Goal: Task Accomplishment & Management: Use online tool/utility

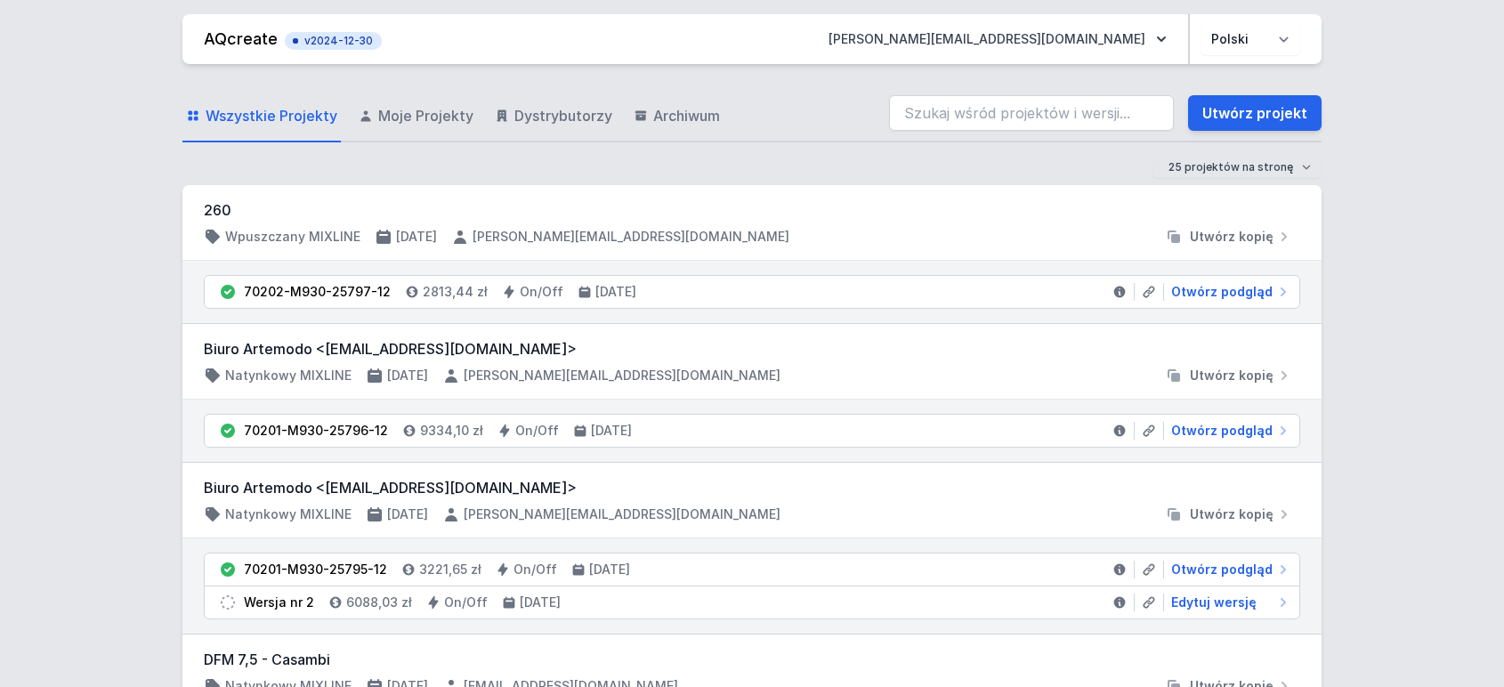
click at [982, 141] on div "Wszystkie Projekty Moje Projekty Dystrybutorzy Archiwum Utwórz projekt" at bounding box center [751, 113] width 1139 height 57
click at [995, 102] on input "search" at bounding box center [1031, 113] width 285 height 36
paste input "70201-M940-25791-13"
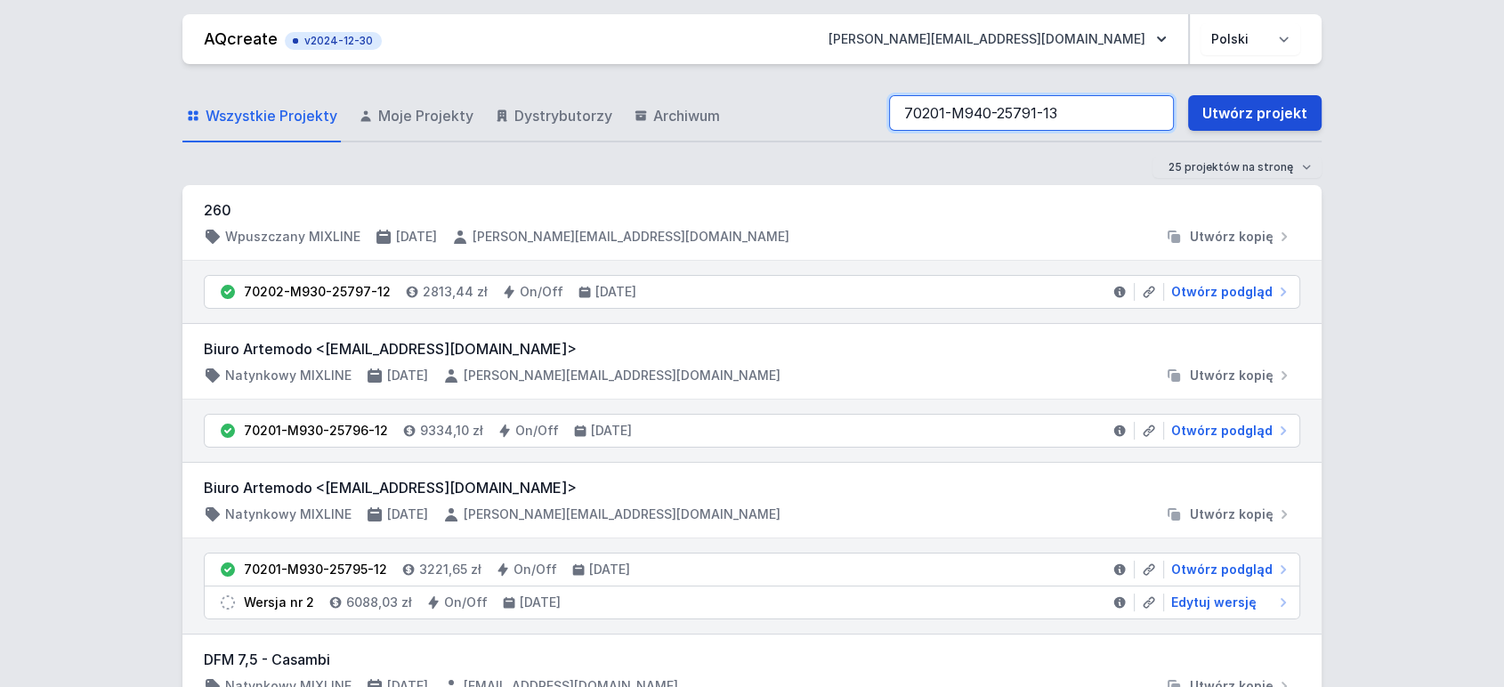
type input "70201-M940-25791-13"
click at [1272, 118] on link "Utwórz projekt" at bounding box center [1254, 113] width 133 height 36
click at [988, 116] on input "search" at bounding box center [1031, 113] width 285 height 36
paste input "70201-M940-25791-13"
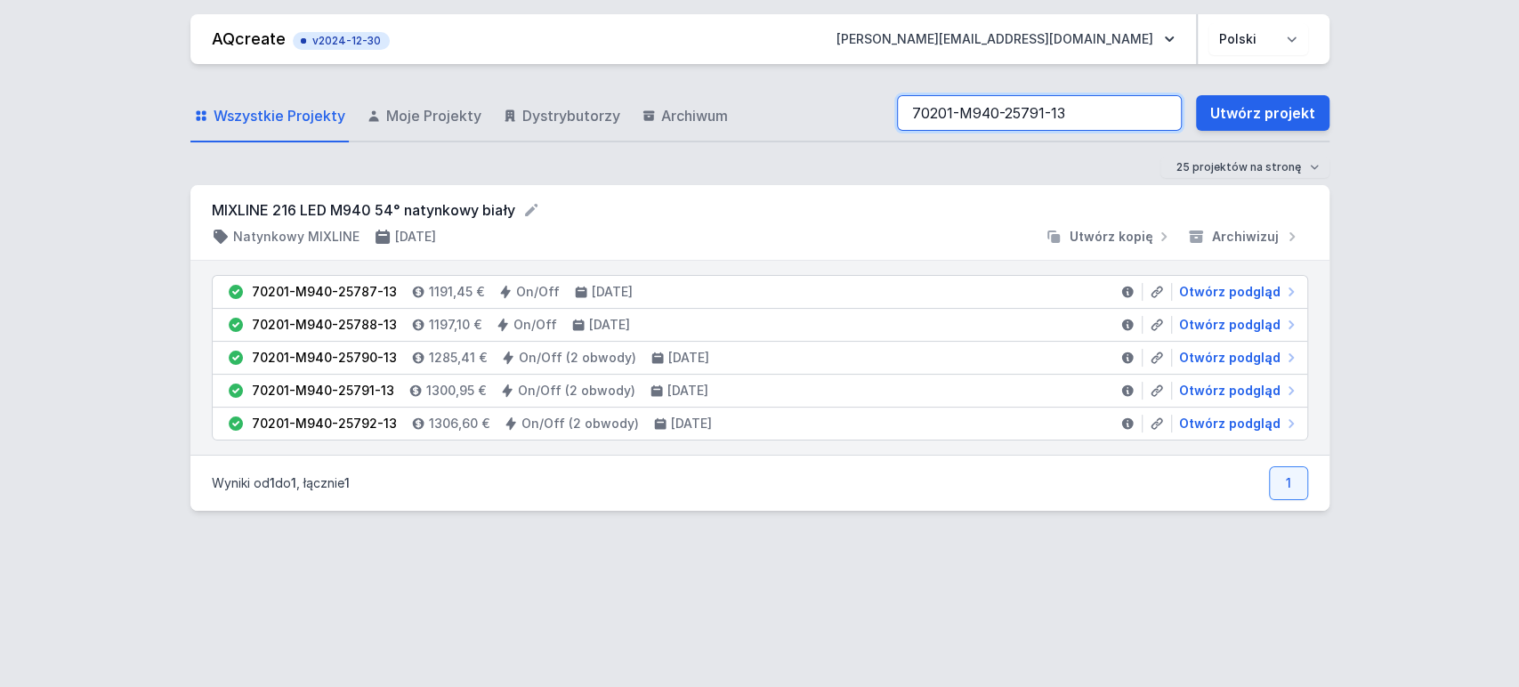
type input "70201-M940-25791-13"
click at [1217, 425] on span "Otwórz podgląd" at bounding box center [1229, 424] width 101 height 18
select select "4000"
select select "true"
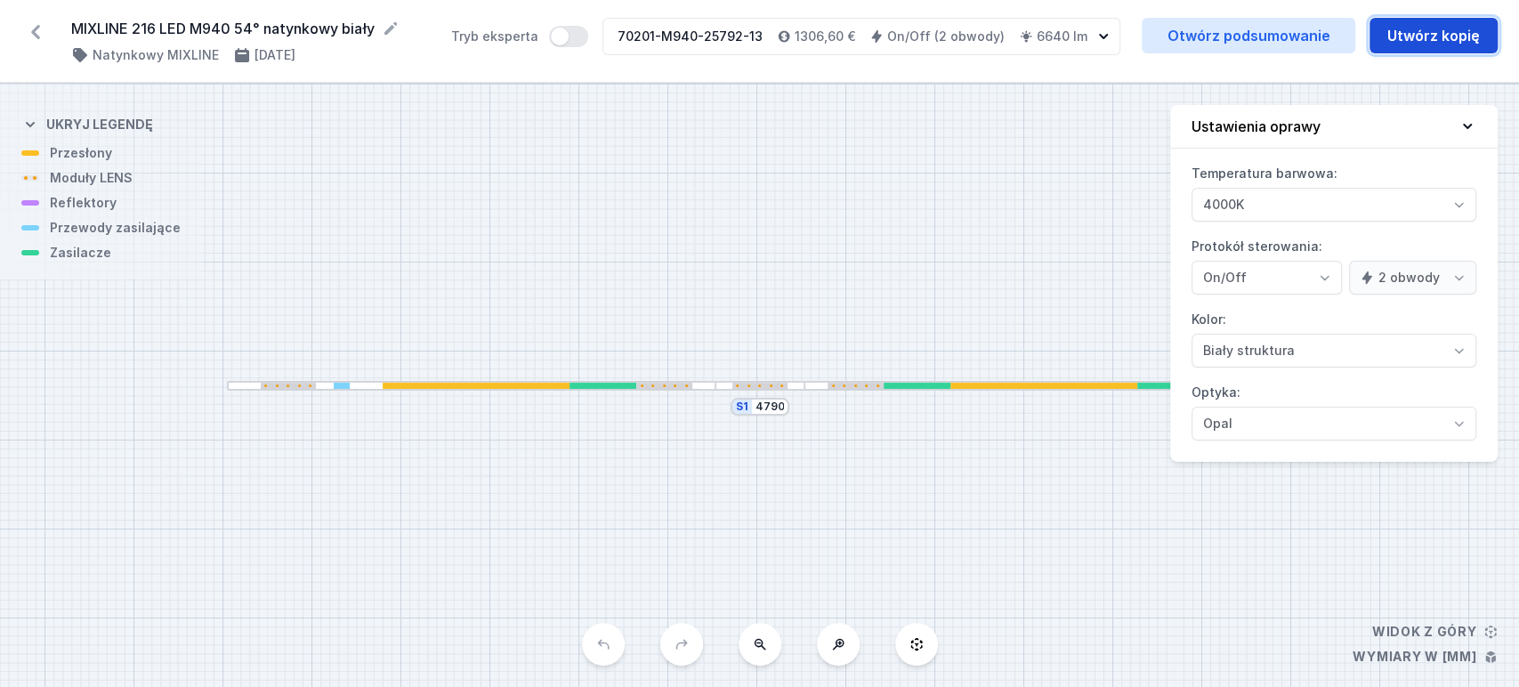
click at [1406, 36] on button "Utwórz kopię" at bounding box center [1433, 36] width 128 height 36
select select "4000"
select select "true"
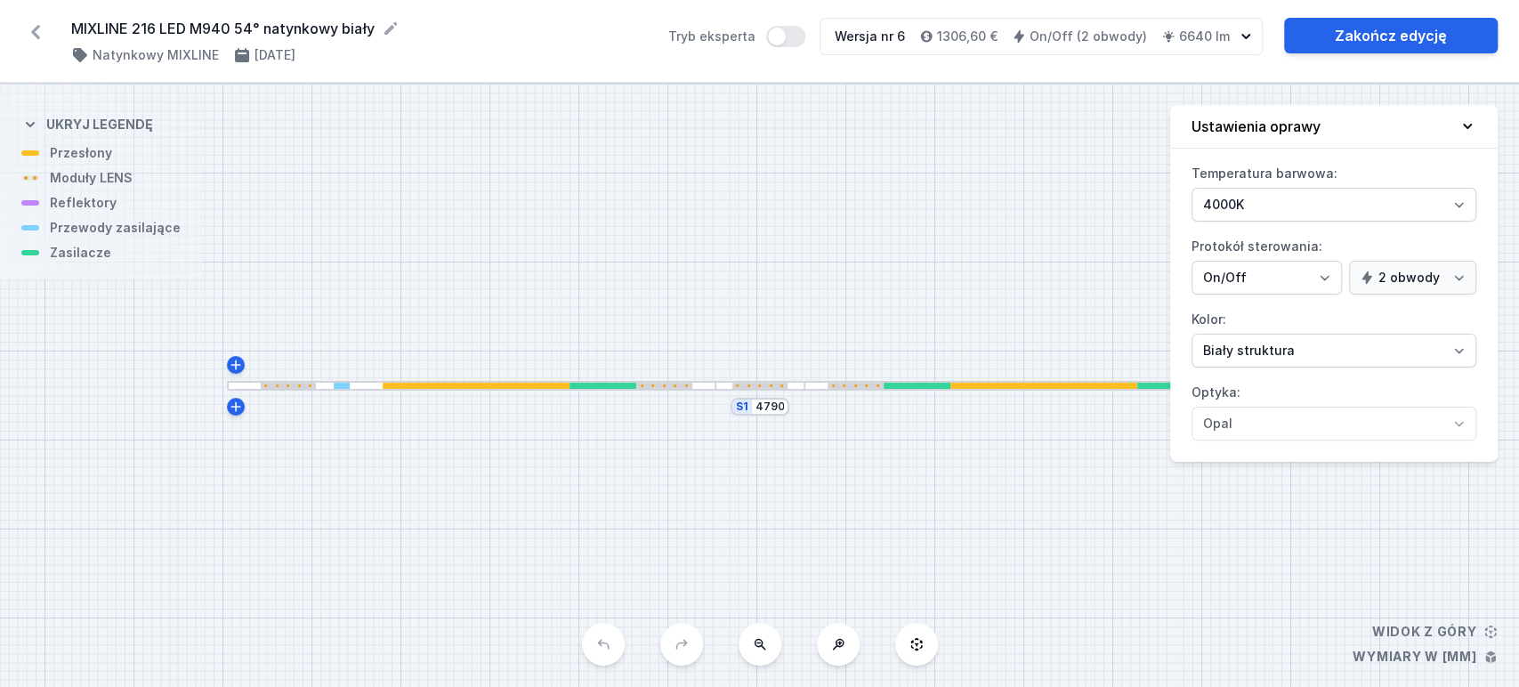
click at [358, 391] on div "S1 4790" at bounding box center [759, 385] width 1519 height 603
click at [359, 386] on div at bounding box center [471, 386] width 489 height 10
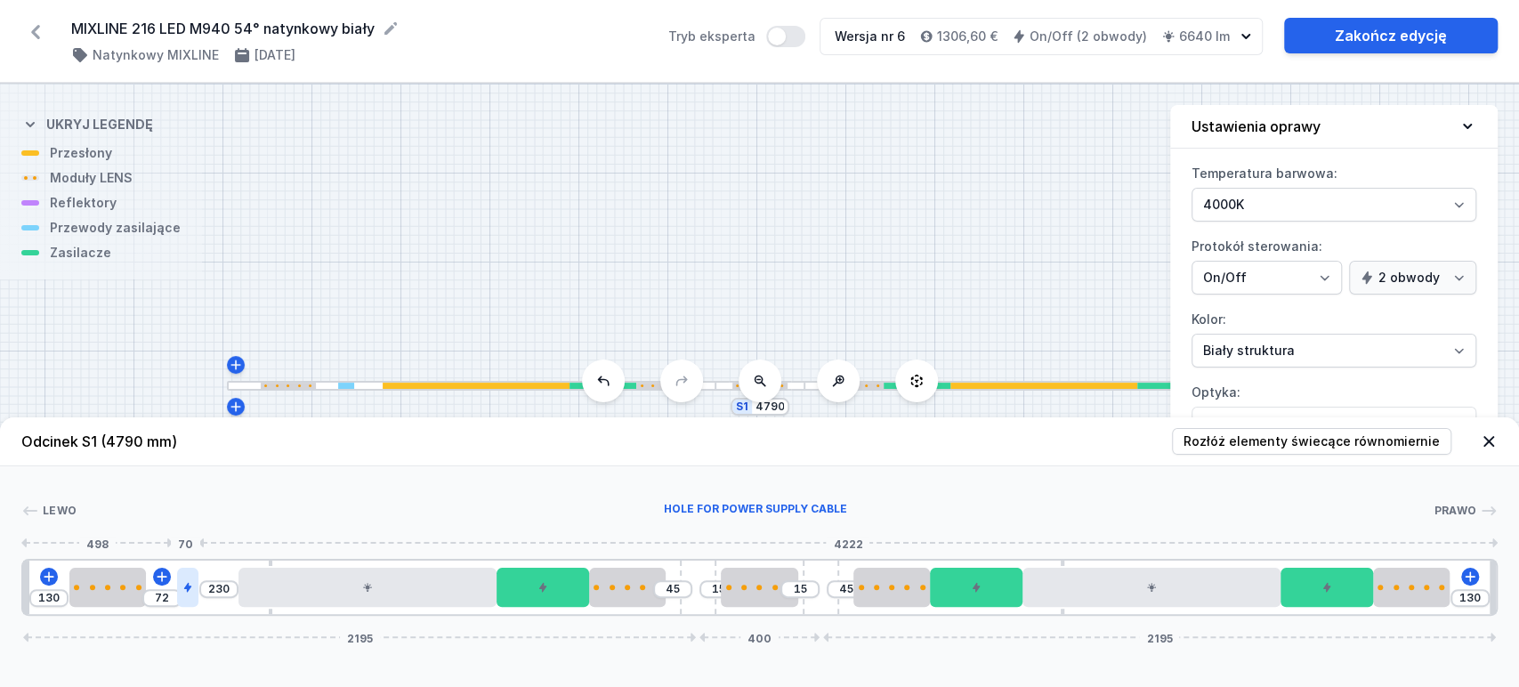
type input "300"
type input "50"
drag, startPoint x: 180, startPoint y: 590, endPoint x: -12, endPoint y: 591, distance: 191.3
click at [0, 591] on html "MIXLINE 216 LED M940 54° natynkowy biały ( 11561 /v 6 ) Natynkowy MIXLINE [DATE…" at bounding box center [759, 343] width 1519 height 687
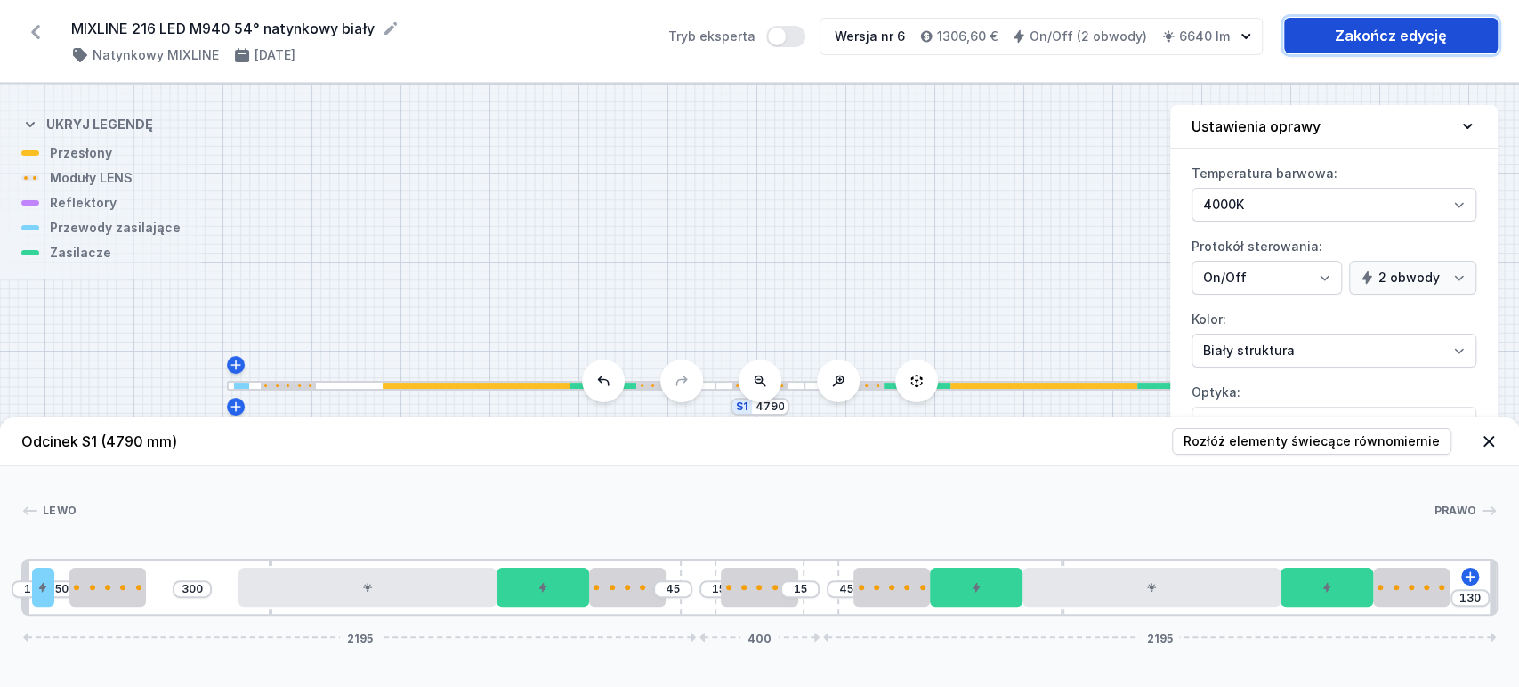
click at [1369, 36] on link "Zakończ edycję" at bounding box center [1391, 36] width 214 height 36
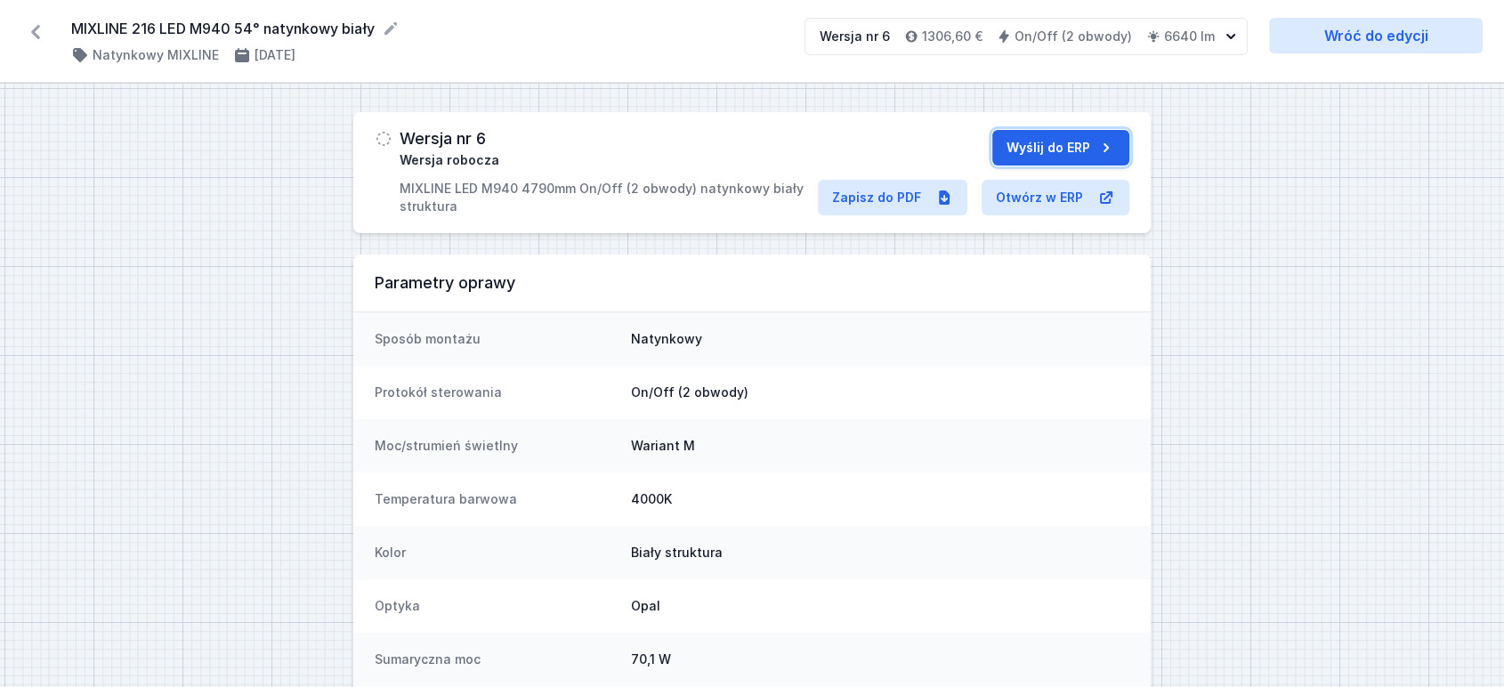
click at [1033, 146] on button "Wyślij do ERP" at bounding box center [1060, 148] width 137 height 36
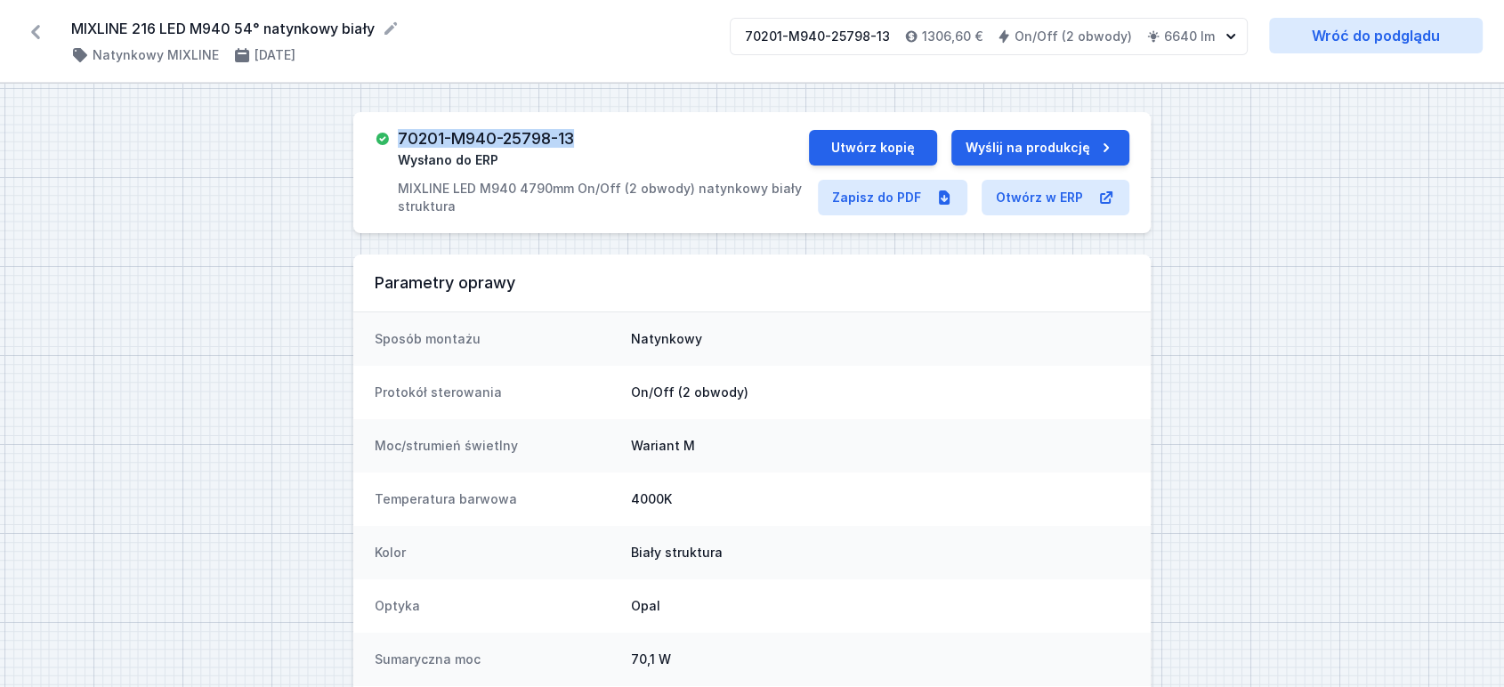
drag, startPoint x: 389, startPoint y: 140, endPoint x: 589, endPoint y: 121, distance: 201.1
click at [589, 121] on div "70201-M940-25798-13 Wysłano do ERP MIXLINE LED M940 4790mm On/Off (2 obwody) na…" at bounding box center [751, 172] width 797 height 121
copy h3 "70201-M940-25798-13"
click at [39, 33] on icon at bounding box center [35, 32] width 28 height 28
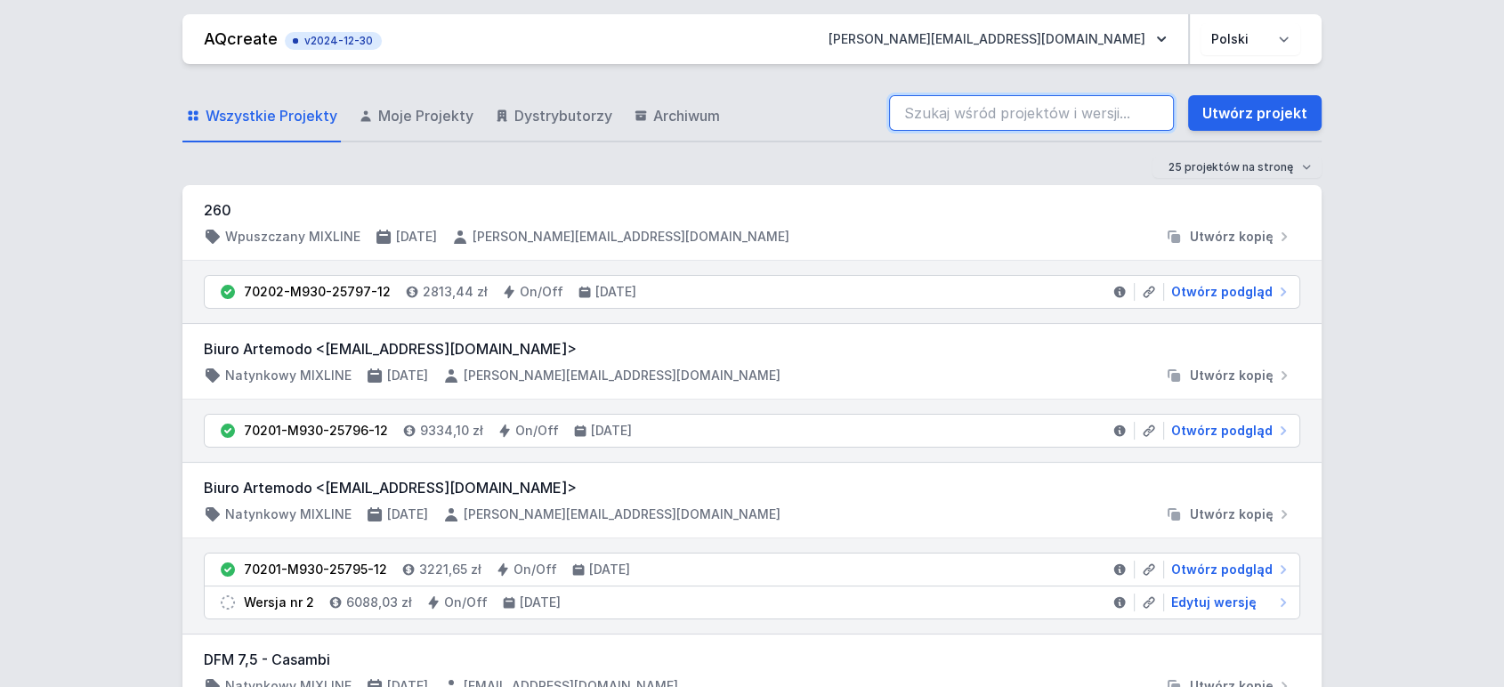
click at [997, 111] on input "search" at bounding box center [1031, 113] width 285 height 36
paste input "70201-M940-25791-13"
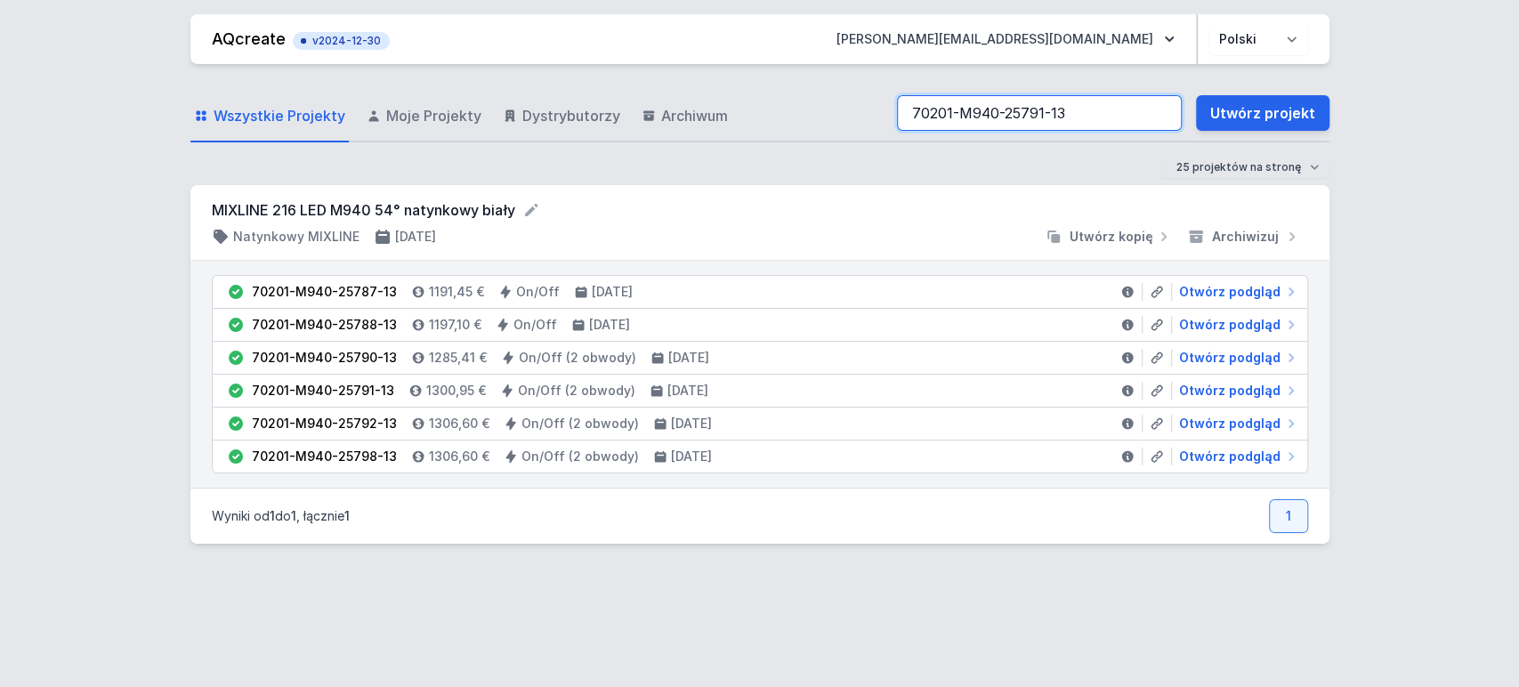
type input "70201-M940-25791-13"
click at [1243, 392] on span "Otwórz podgląd" at bounding box center [1229, 391] width 101 height 18
select select "4000"
select select "true"
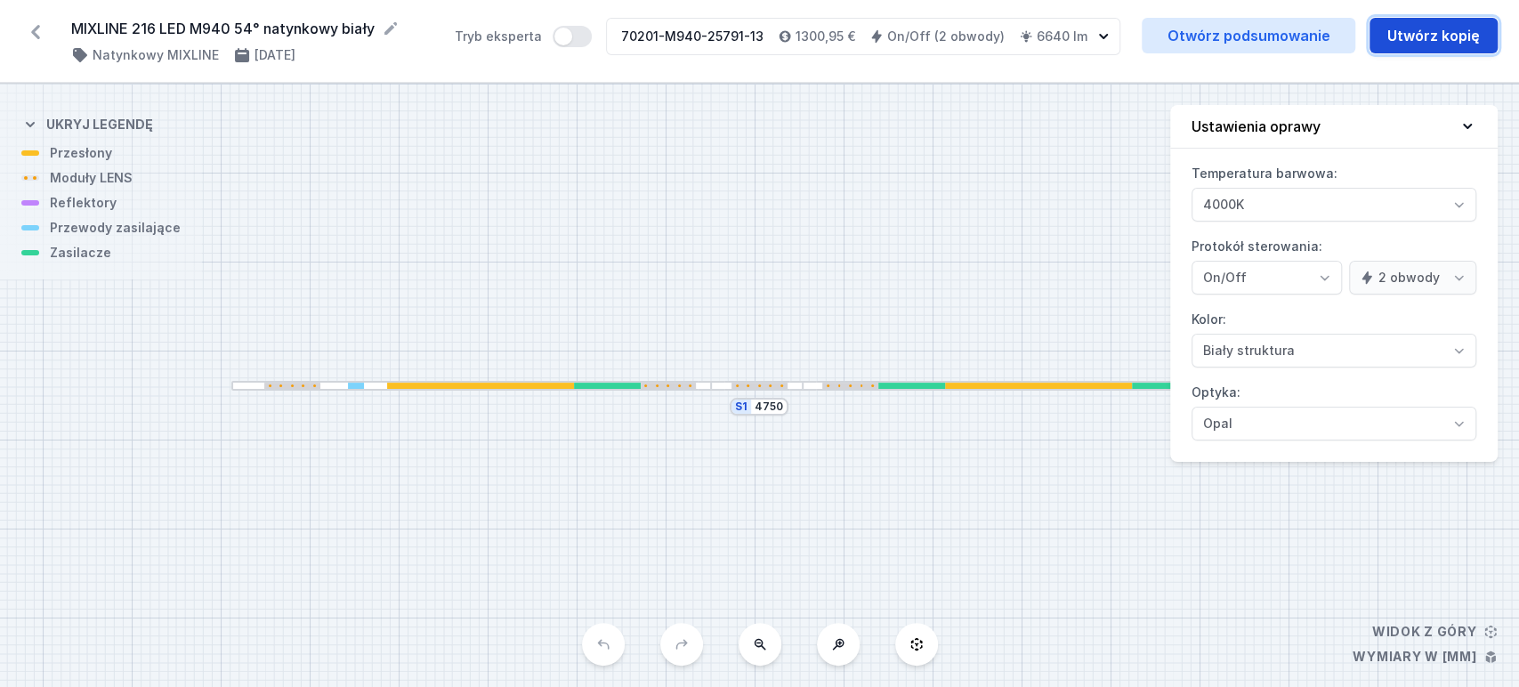
click at [1414, 28] on button "Utwórz kopię" at bounding box center [1433, 36] width 128 height 36
select select "4000"
select select "true"
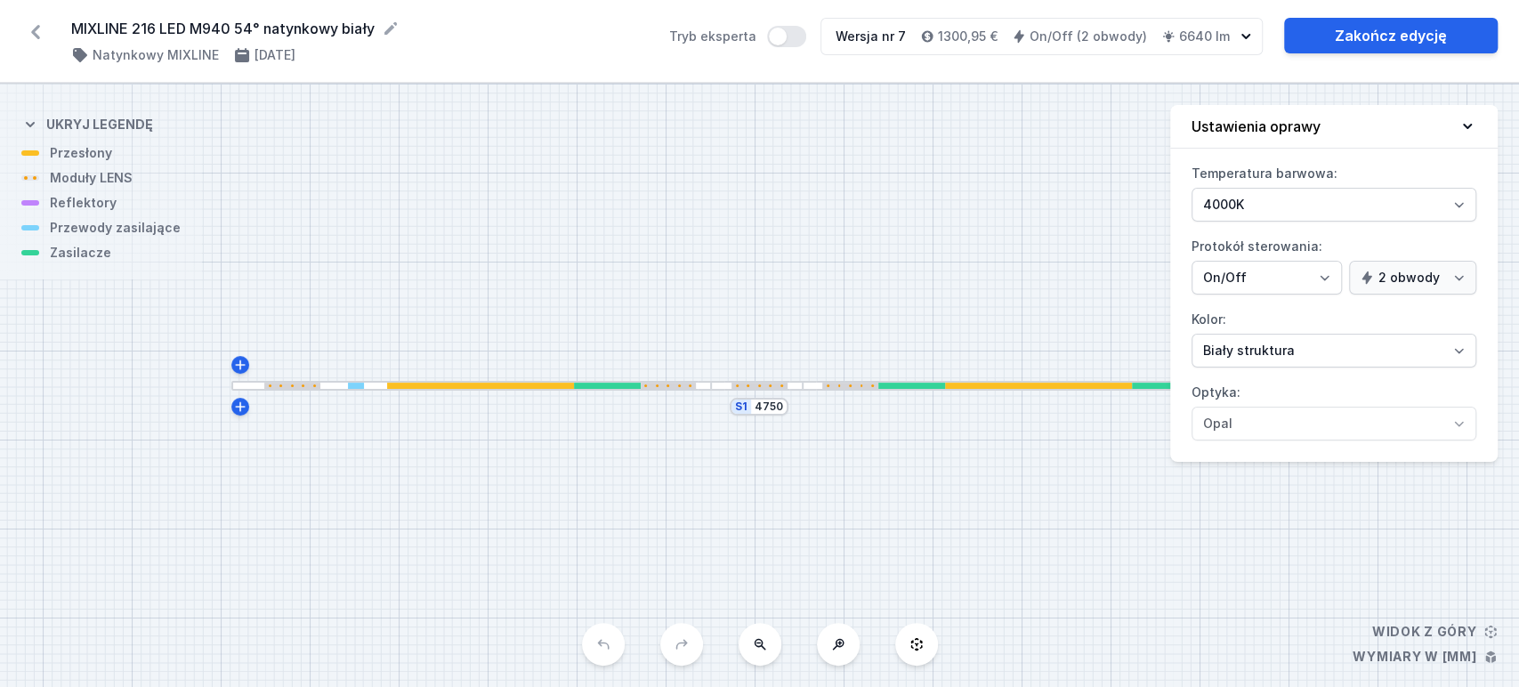
click at [440, 381] on div at bounding box center [471, 386] width 481 height 10
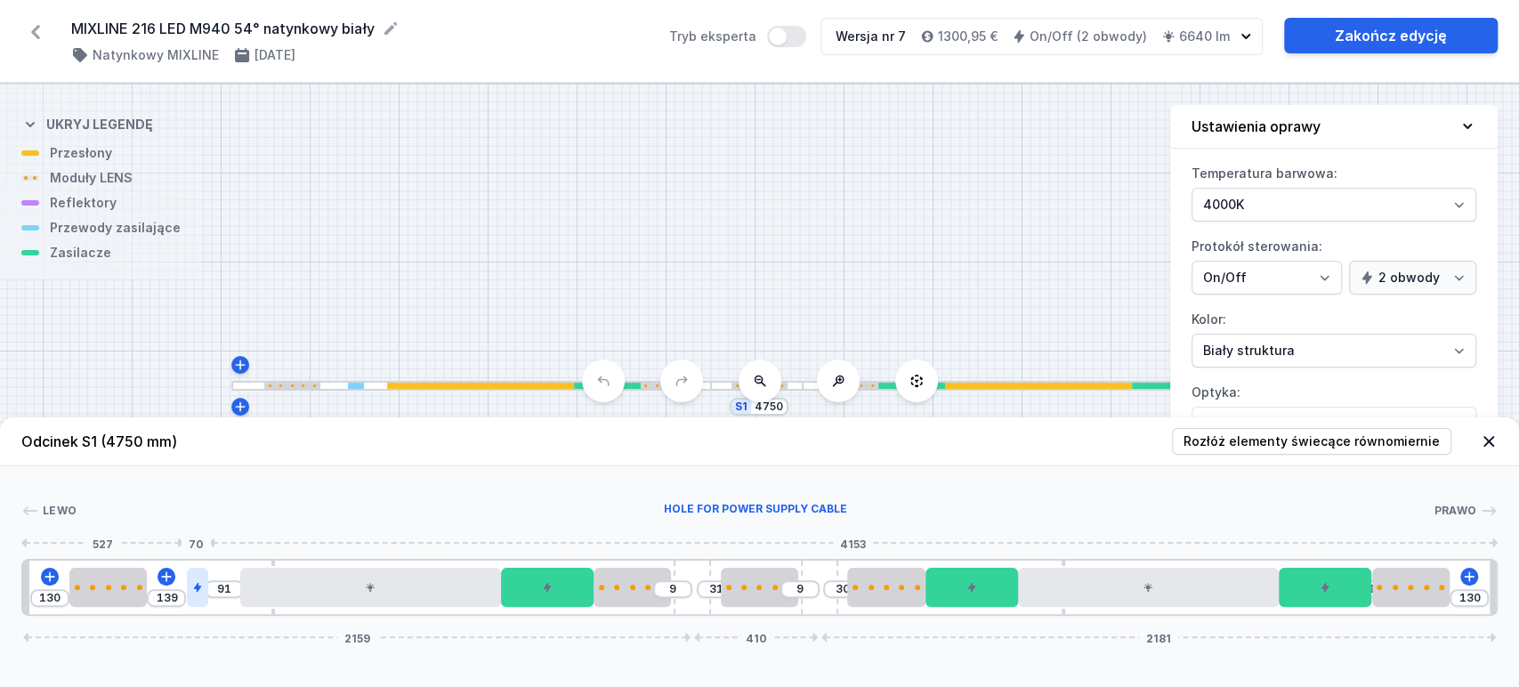
type input "300"
type input "10"
drag, startPoint x: 195, startPoint y: 587, endPoint x: 18, endPoint y: 573, distance: 177.6
click at [9, 610] on div "Lewo Prawo 1 2 3 1 4 5 2 6 1 3 1 7 3 1 7 3 1 6 2 4 5 2 6 2 3 1 1 10 50 300 9 31…" at bounding box center [759, 540] width 1519 height 149
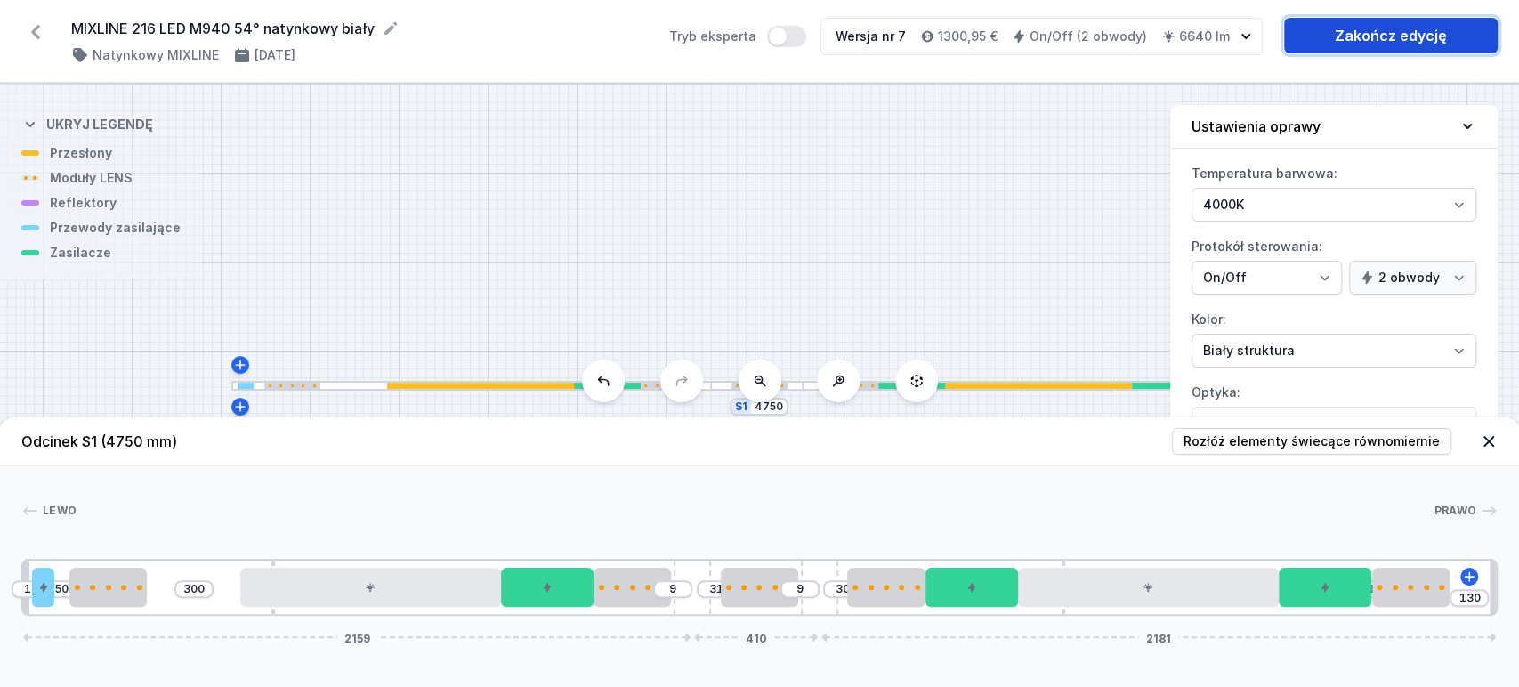
click at [1381, 33] on link "Zakończ edycję" at bounding box center [1391, 36] width 214 height 36
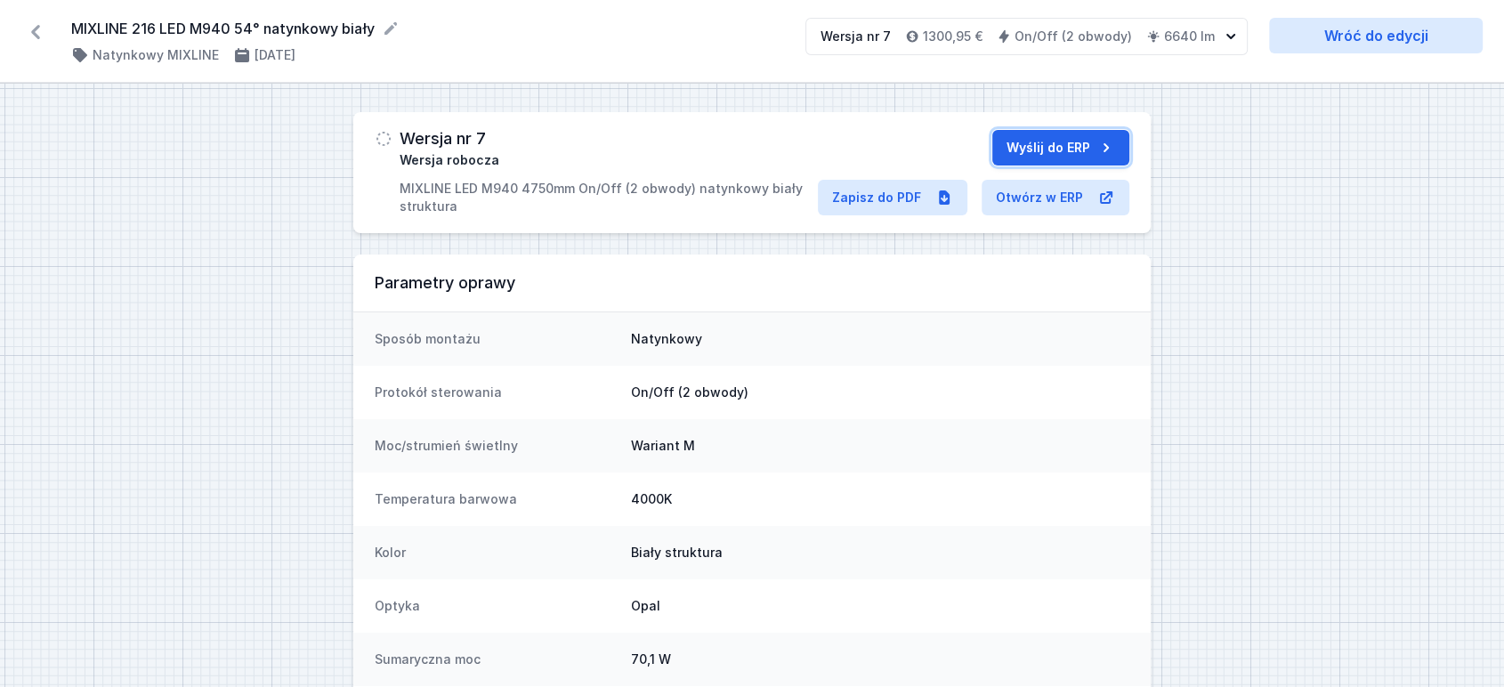
click at [1056, 133] on button "Wyślij do ERP" at bounding box center [1060, 148] width 137 height 36
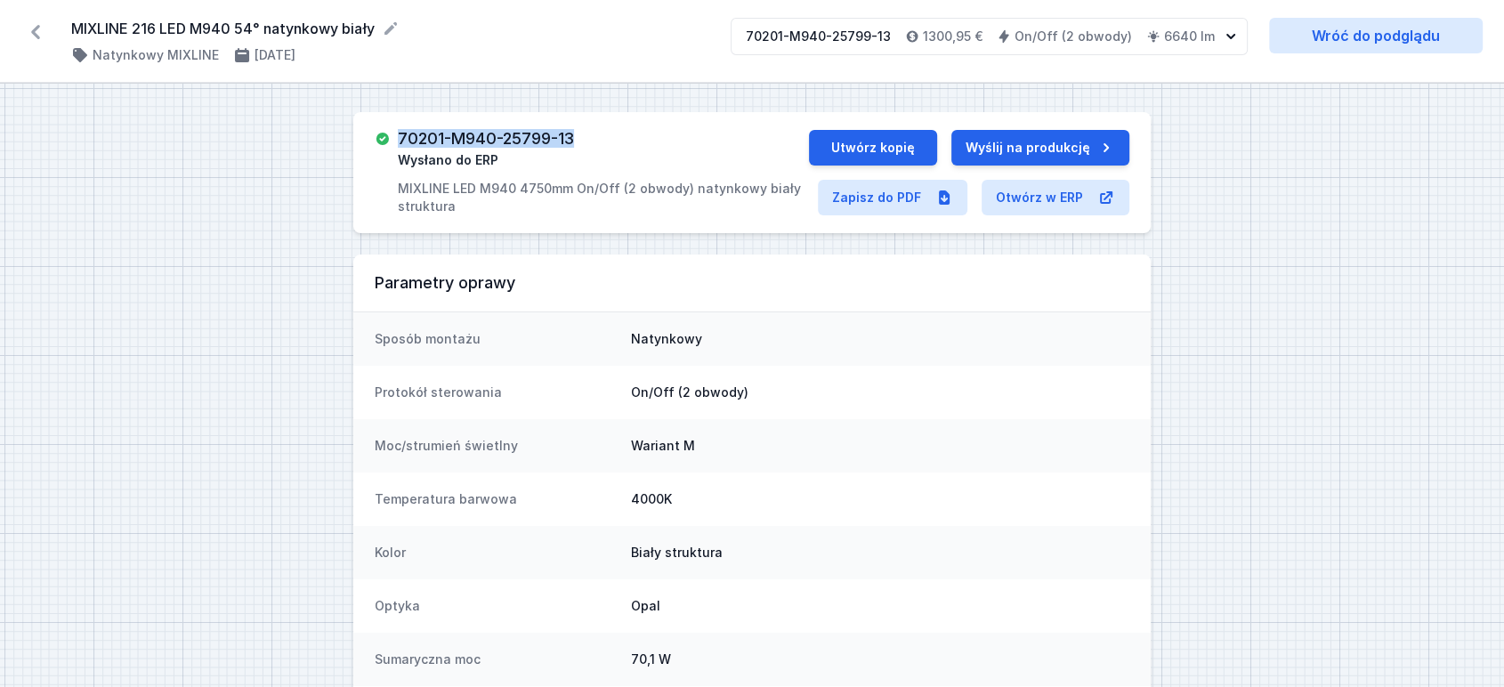
drag, startPoint x: 461, startPoint y: 141, endPoint x: 599, endPoint y: 144, distance: 138.0
click at [599, 144] on div "70201-M940-25799-13 Wysłano do ERP MIXLINE LED M940 4750mm On/Off (2 obwody) na…" at bounding box center [603, 172] width 411 height 85
click at [427, 115] on div "70201-M940-25799-13 Wysłano do ERP MIXLINE LED M940 4750mm On/Off (2 obwody) na…" at bounding box center [751, 172] width 797 height 121
drag, startPoint x: 399, startPoint y: 139, endPoint x: 579, endPoint y: 147, distance: 180.8
click at [579, 147] on div "70201-M940-25799-13 Wysłano do ERP MIXLINE LED M940 4750mm On/Off (2 obwody) na…" at bounding box center [603, 172] width 411 height 85
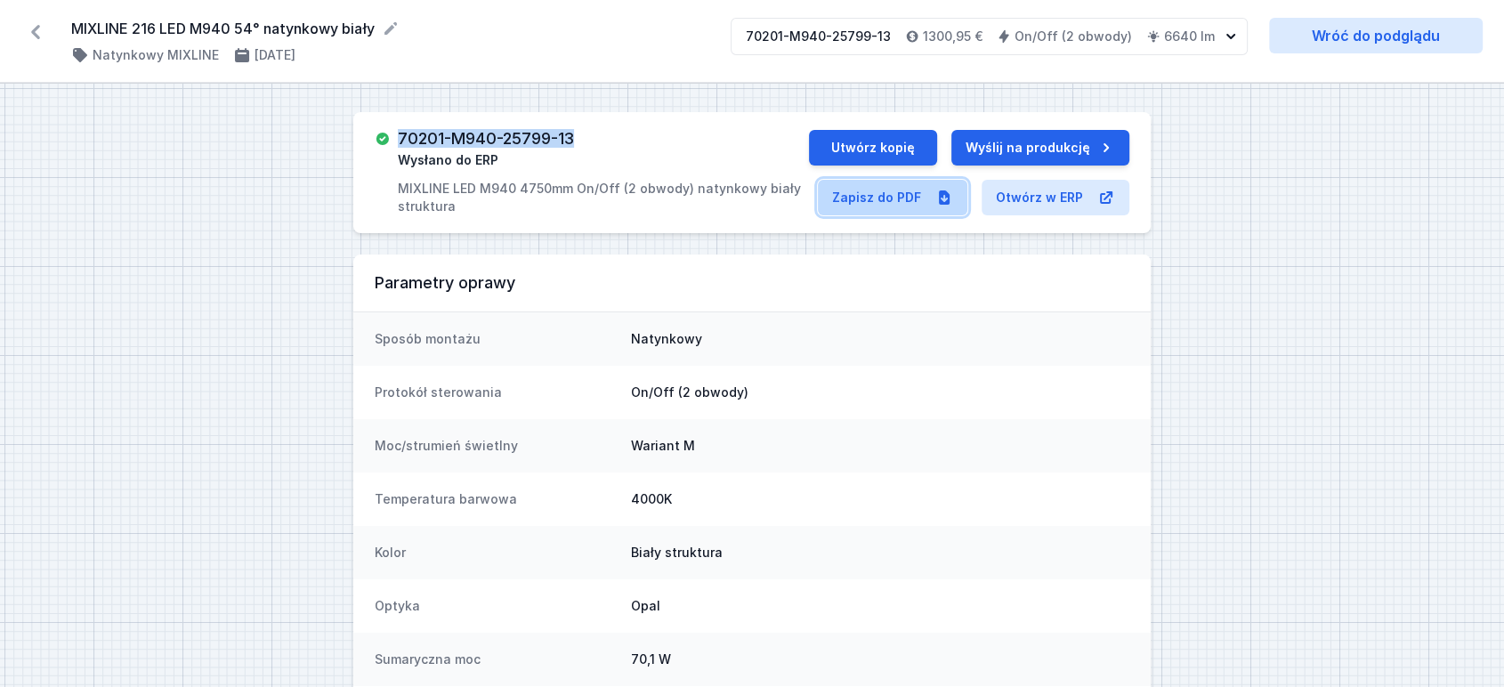
click at [887, 202] on link "Zapisz do PDF" at bounding box center [892, 198] width 149 height 36
copy h3 "70201-M940-25799-13"
click at [38, 31] on icon at bounding box center [35, 32] width 28 height 28
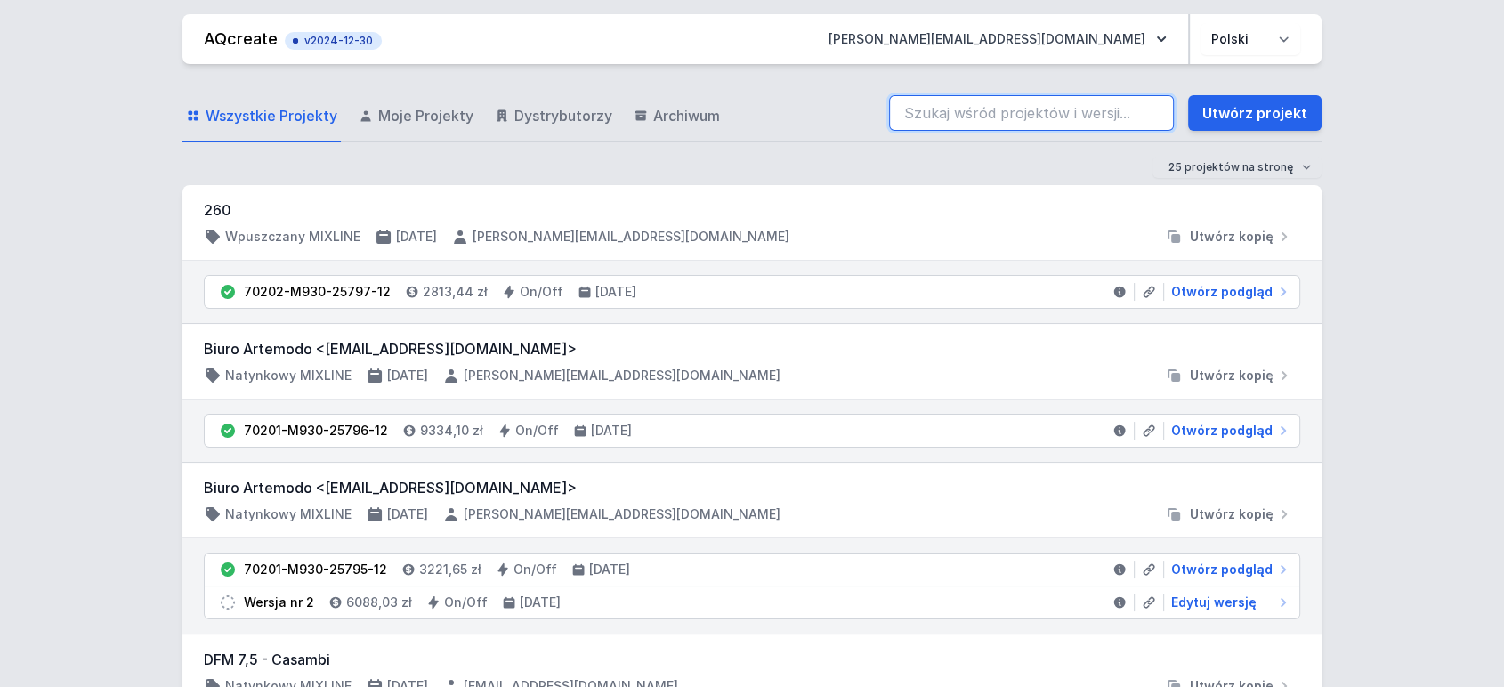
click at [1022, 102] on input "search" at bounding box center [1031, 113] width 285 height 36
paste input "70201-M940-25799-13"
type input "70201-M940-25799-13"
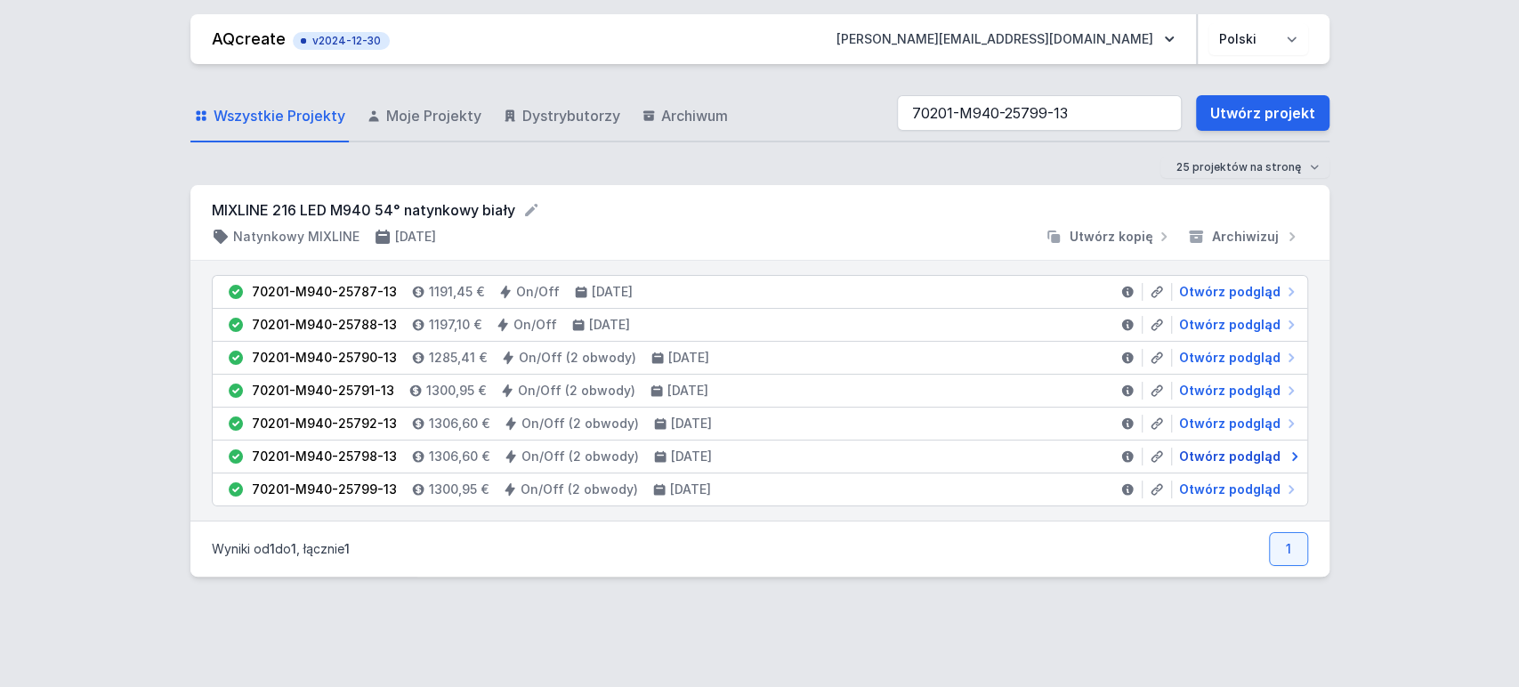
click at [1224, 453] on span "Otwórz podgląd" at bounding box center [1229, 457] width 101 height 18
select select "4000"
select select "true"
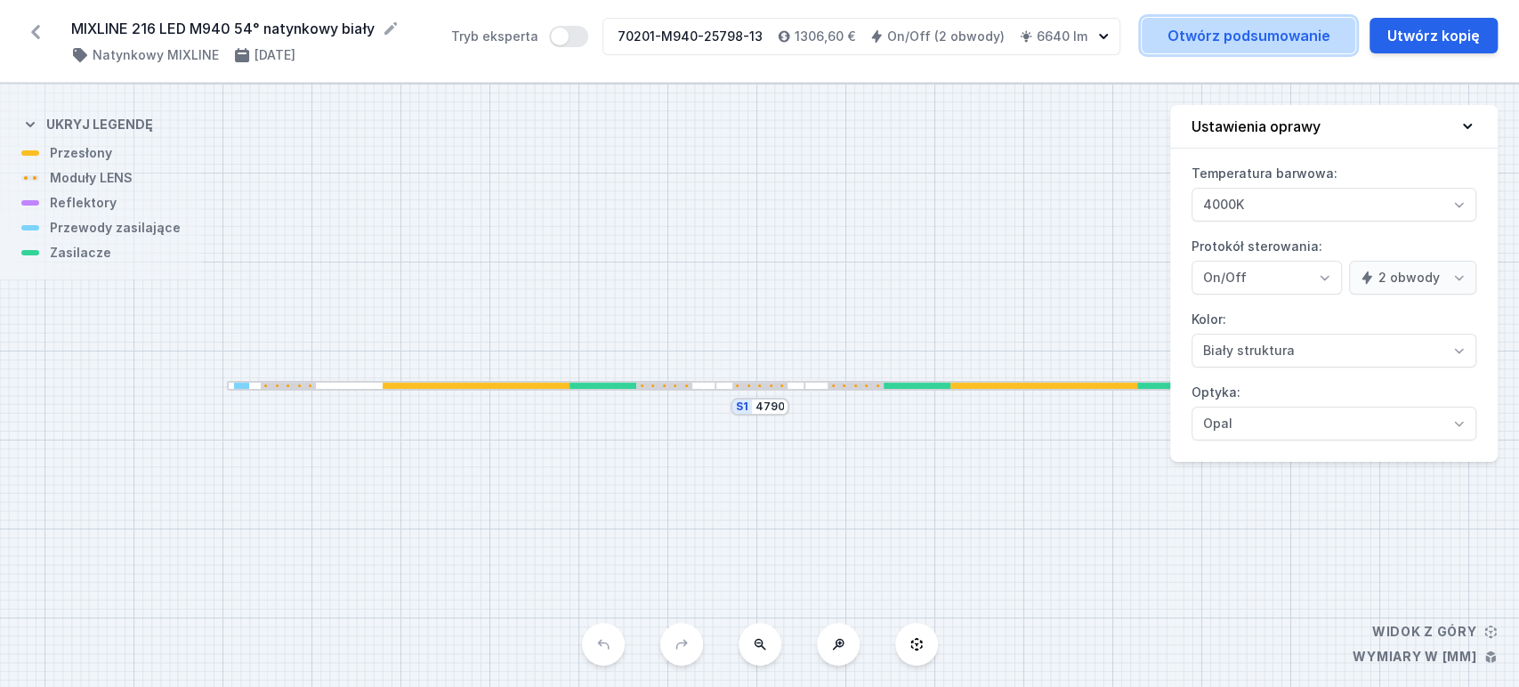
click at [1272, 26] on link "Otwórz podsumowanie" at bounding box center [1249, 36] width 214 height 36
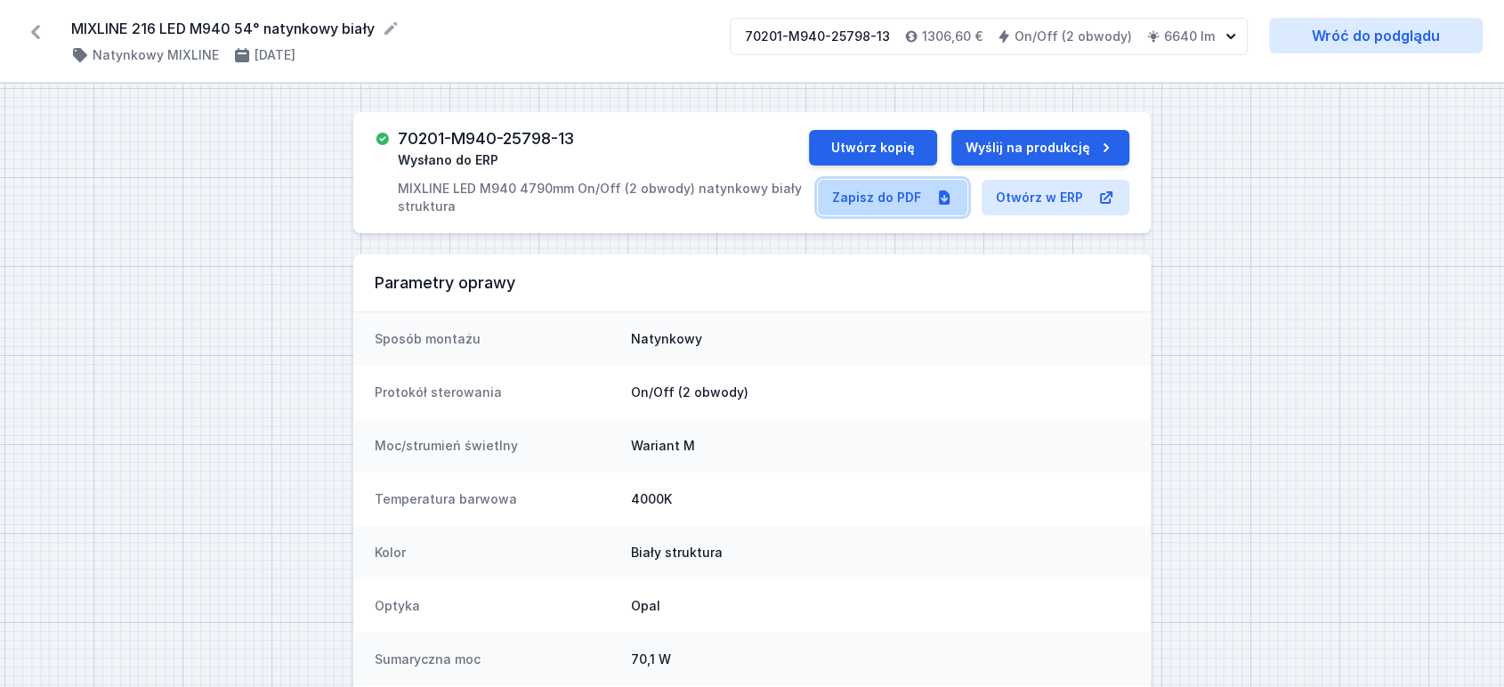
click at [874, 195] on link "Zapisz do PDF" at bounding box center [892, 198] width 149 height 36
